Goal: Navigation & Orientation: Find specific page/section

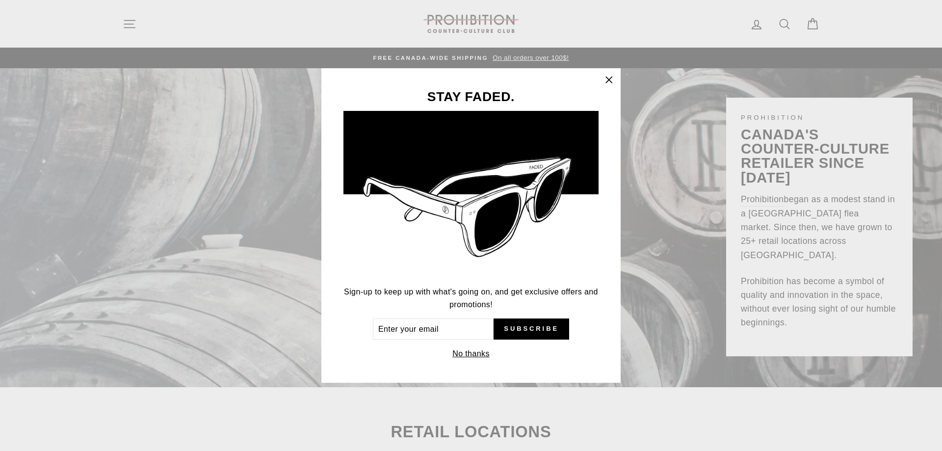
click at [605, 78] on icon "button" at bounding box center [609, 80] width 14 height 14
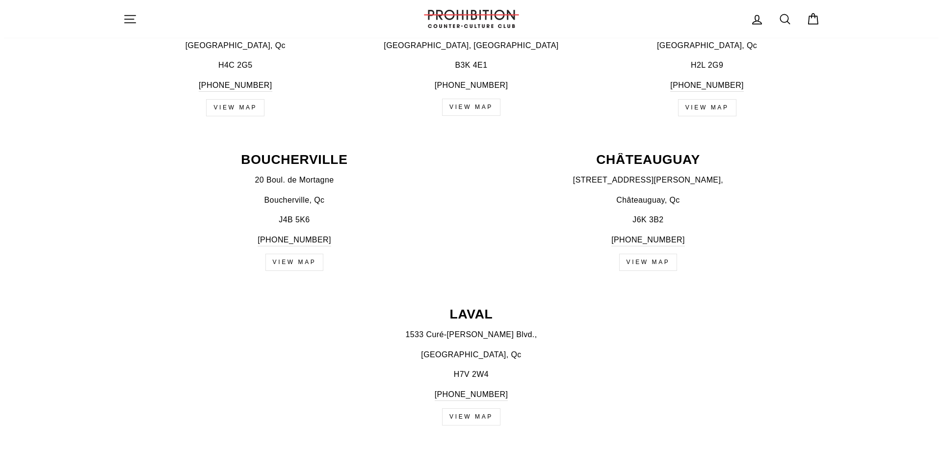
scroll to position [122, 0]
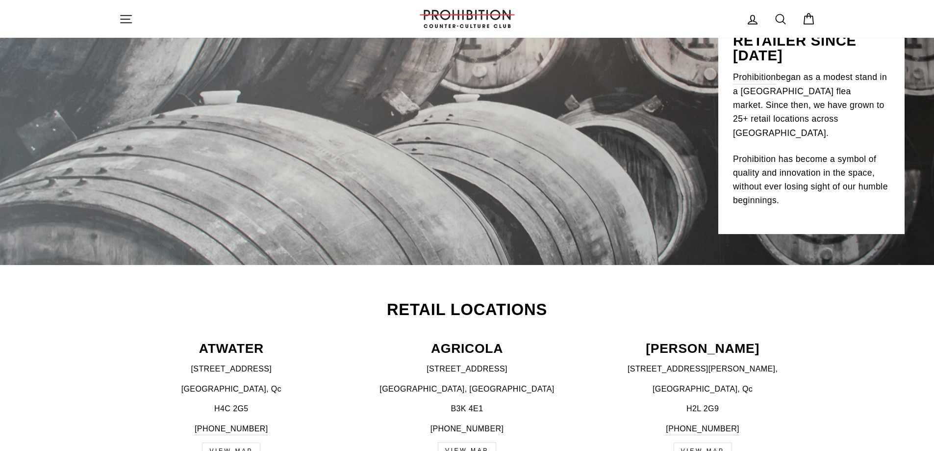
click at [123, 18] on icon "button" at bounding box center [126, 19] width 14 height 14
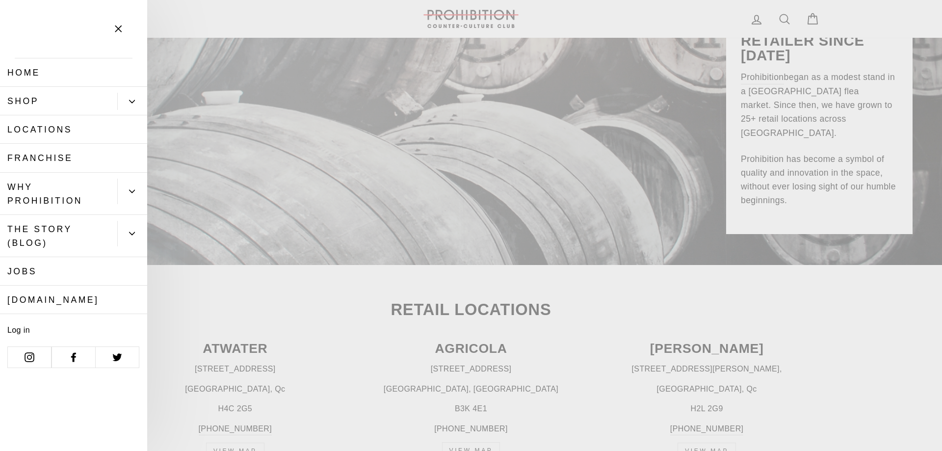
click at [132, 102] on icon "Primary" at bounding box center [132, 102] width 6 height 6
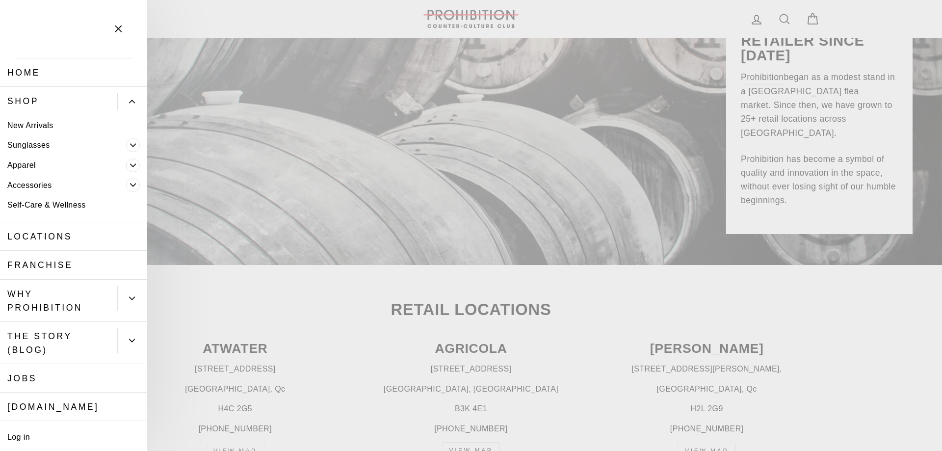
click at [41, 126] on link "New Arrivals" at bounding box center [73, 125] width 147 height 20
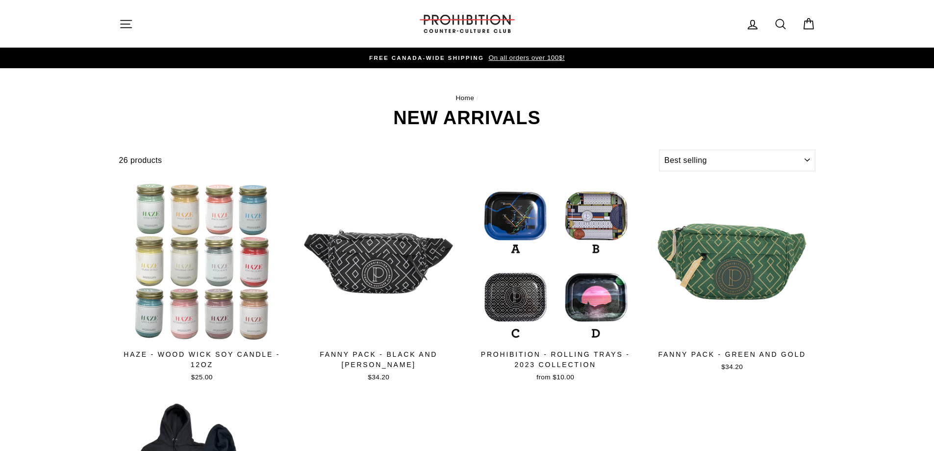
select select "best-selling"
